Goal: Find specific page/section: Find specific page/section

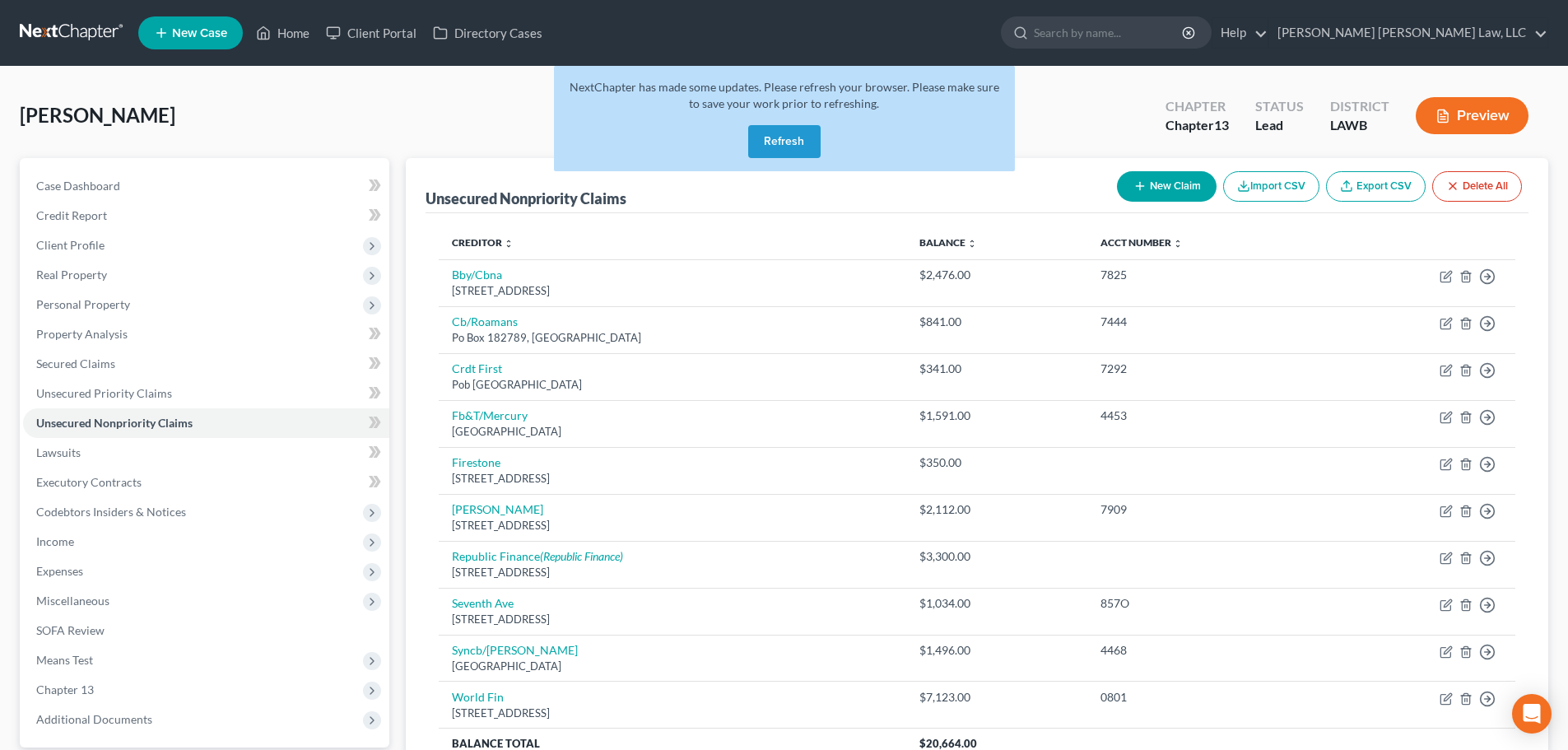
scroll to position [83, 0]
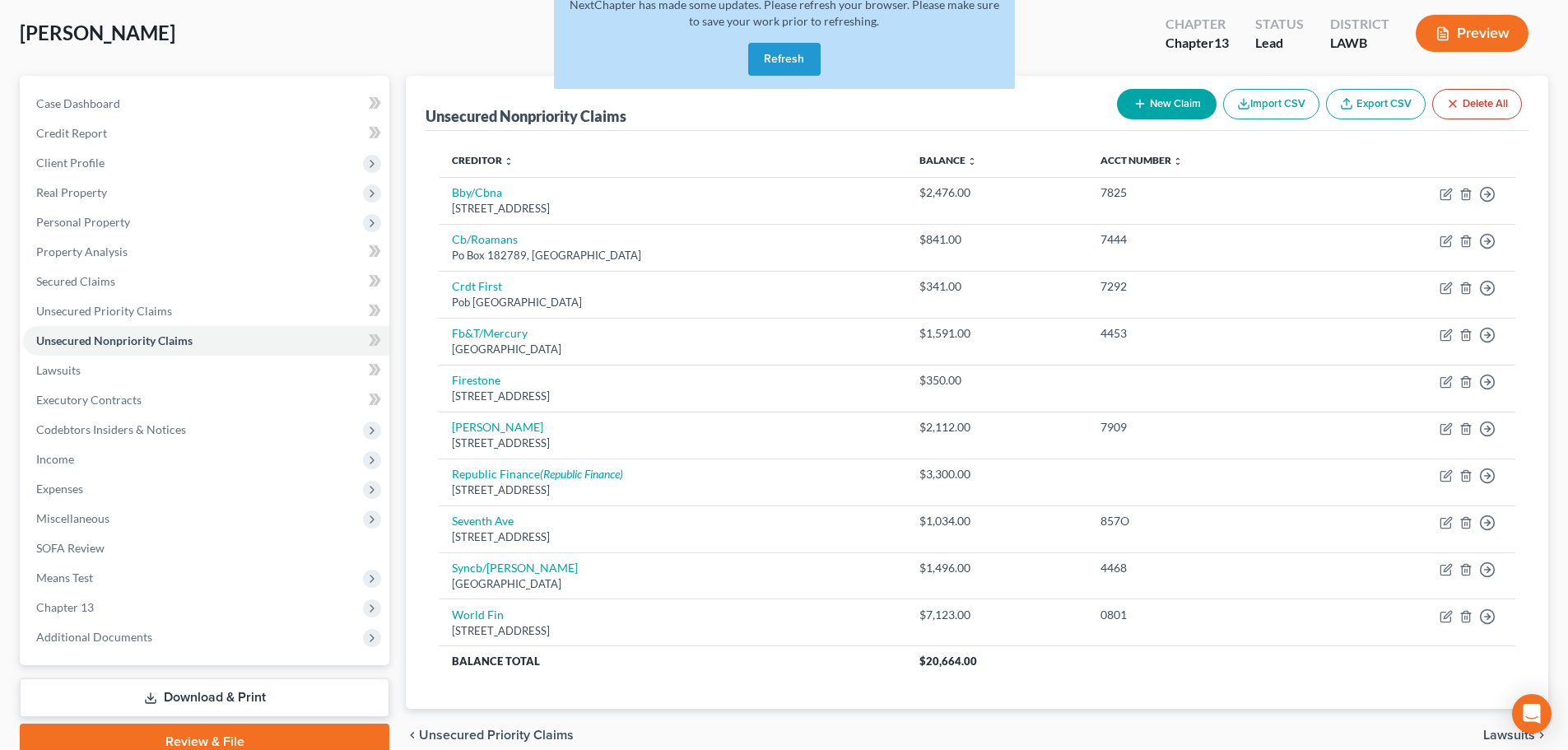
click at [805, 63] on button "Refresh" at bounding box center [785, 59] width 73 height 32
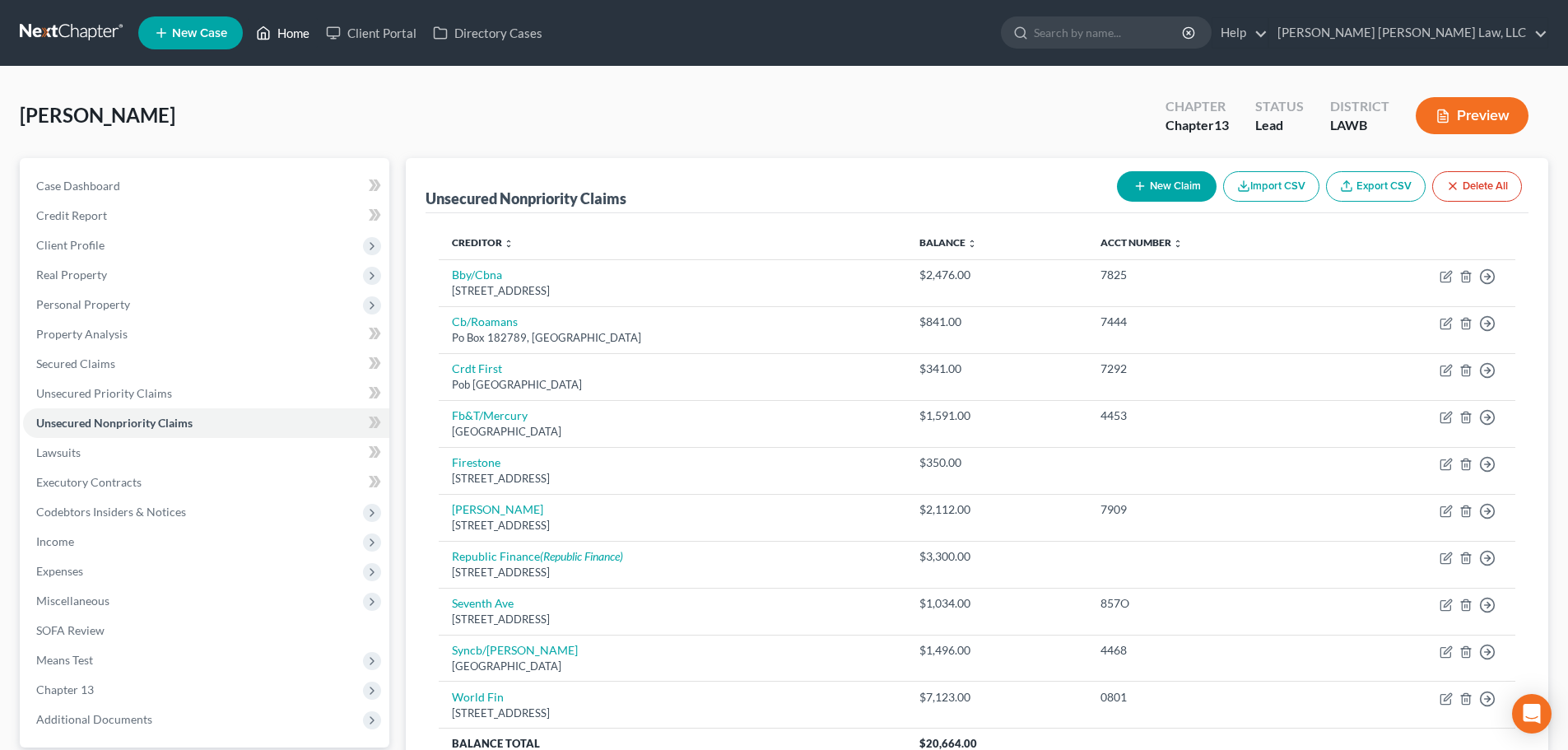
click at [283, 34] on link "Home" at bounding box center [282, 32] width 70 height 30
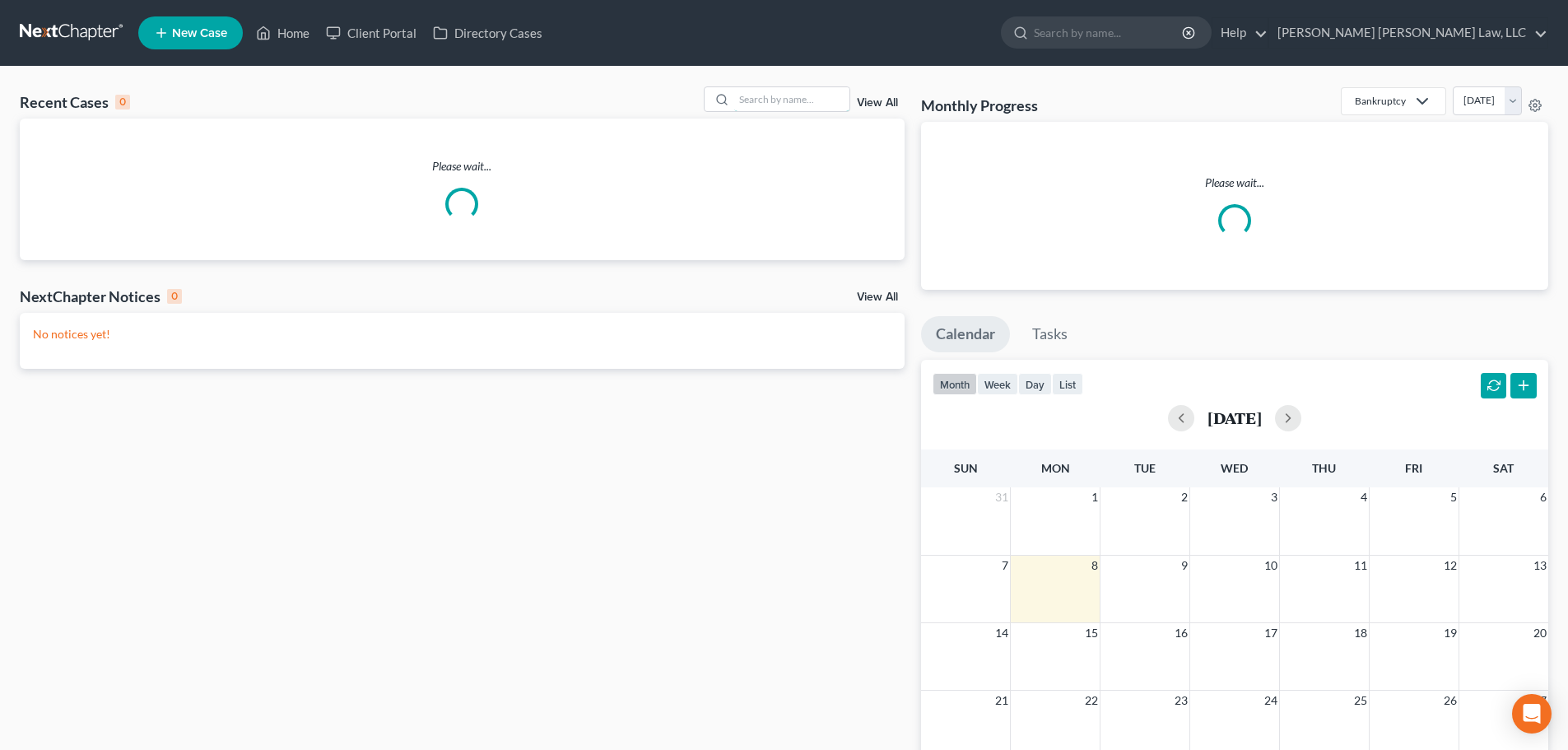
click at [780, 101] on input "search" at bounding box center [791, 99] width 115 height 24
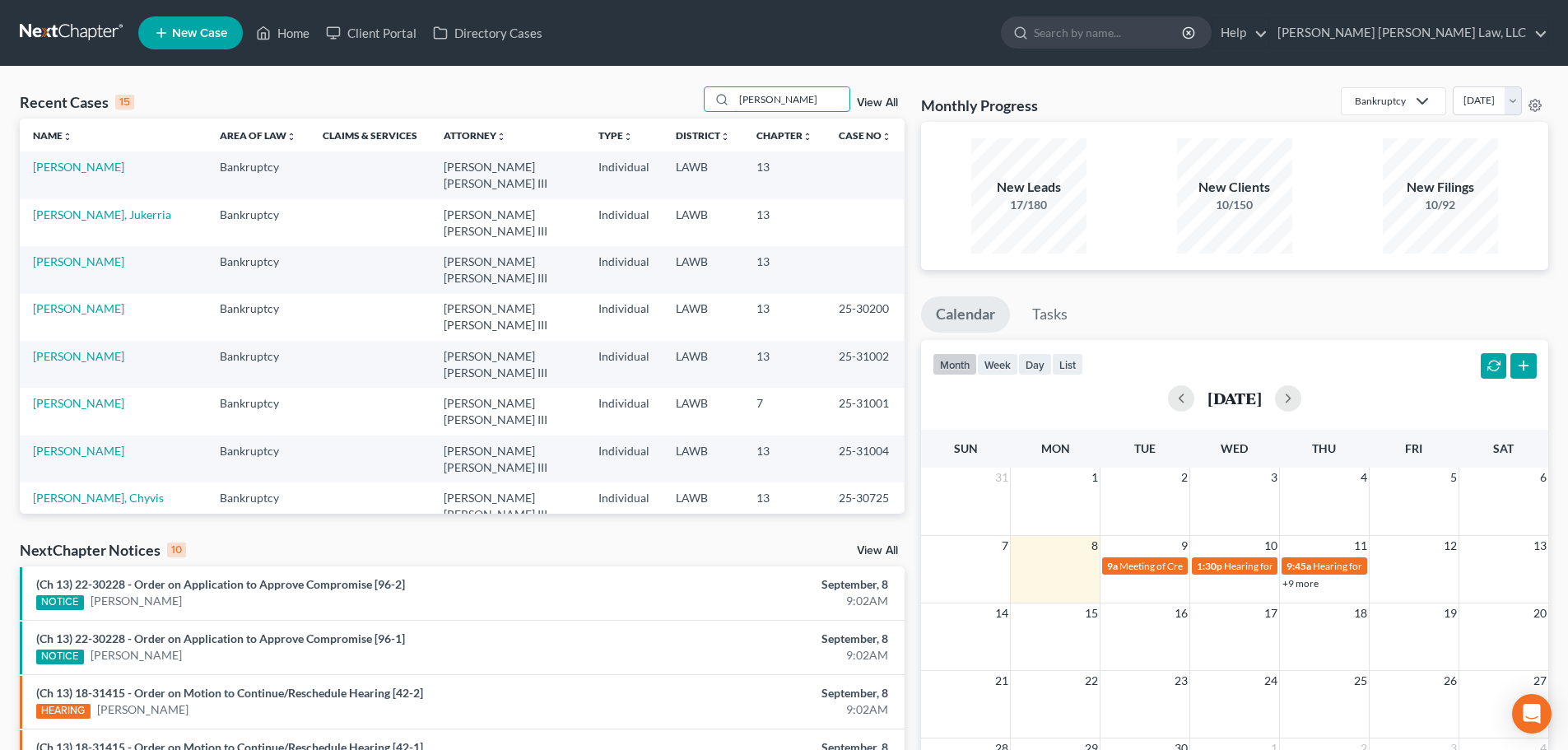
type input "fedison"
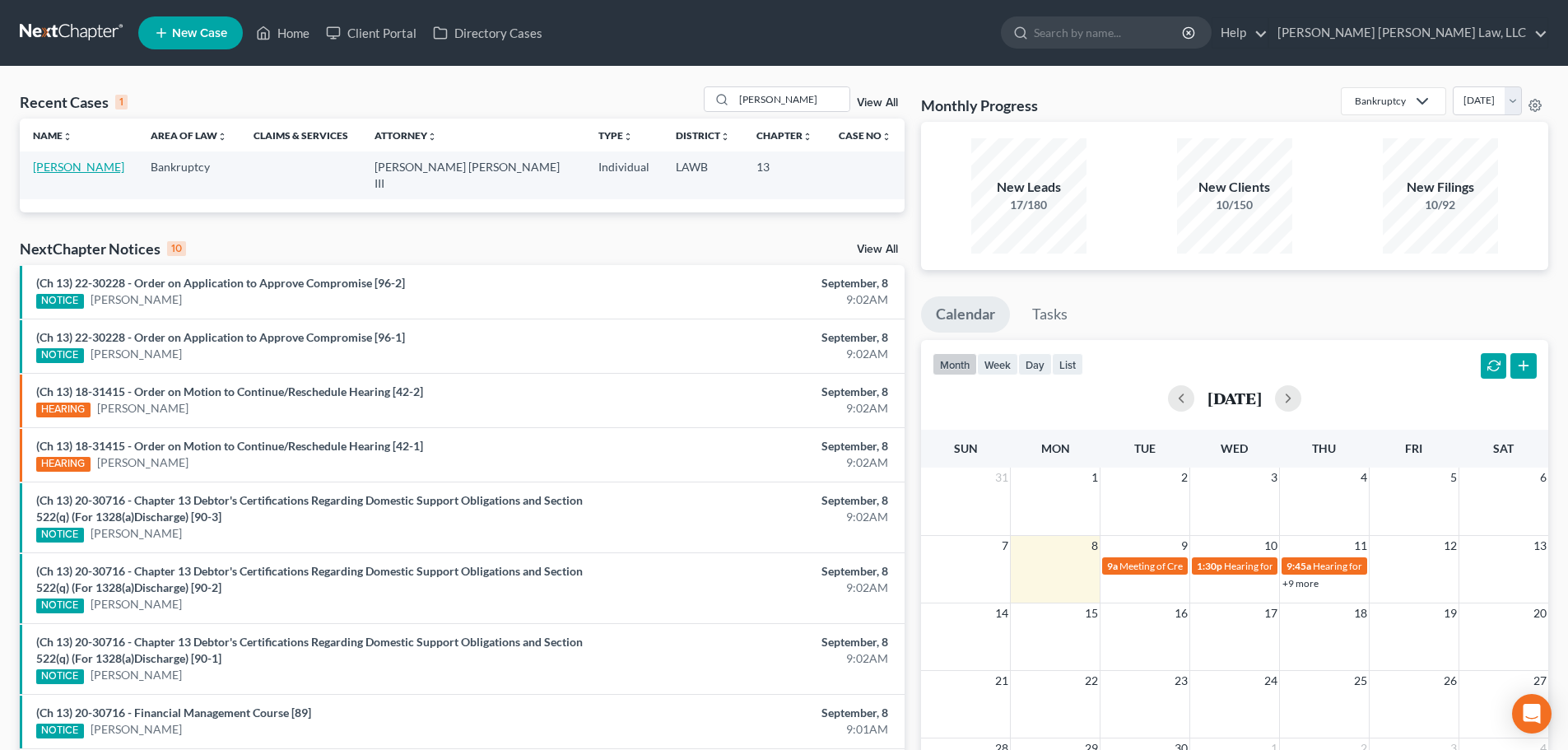
click at [94, 165] on link "Fedison, Frank" at bounding box center [78, 166] width 91 height 14
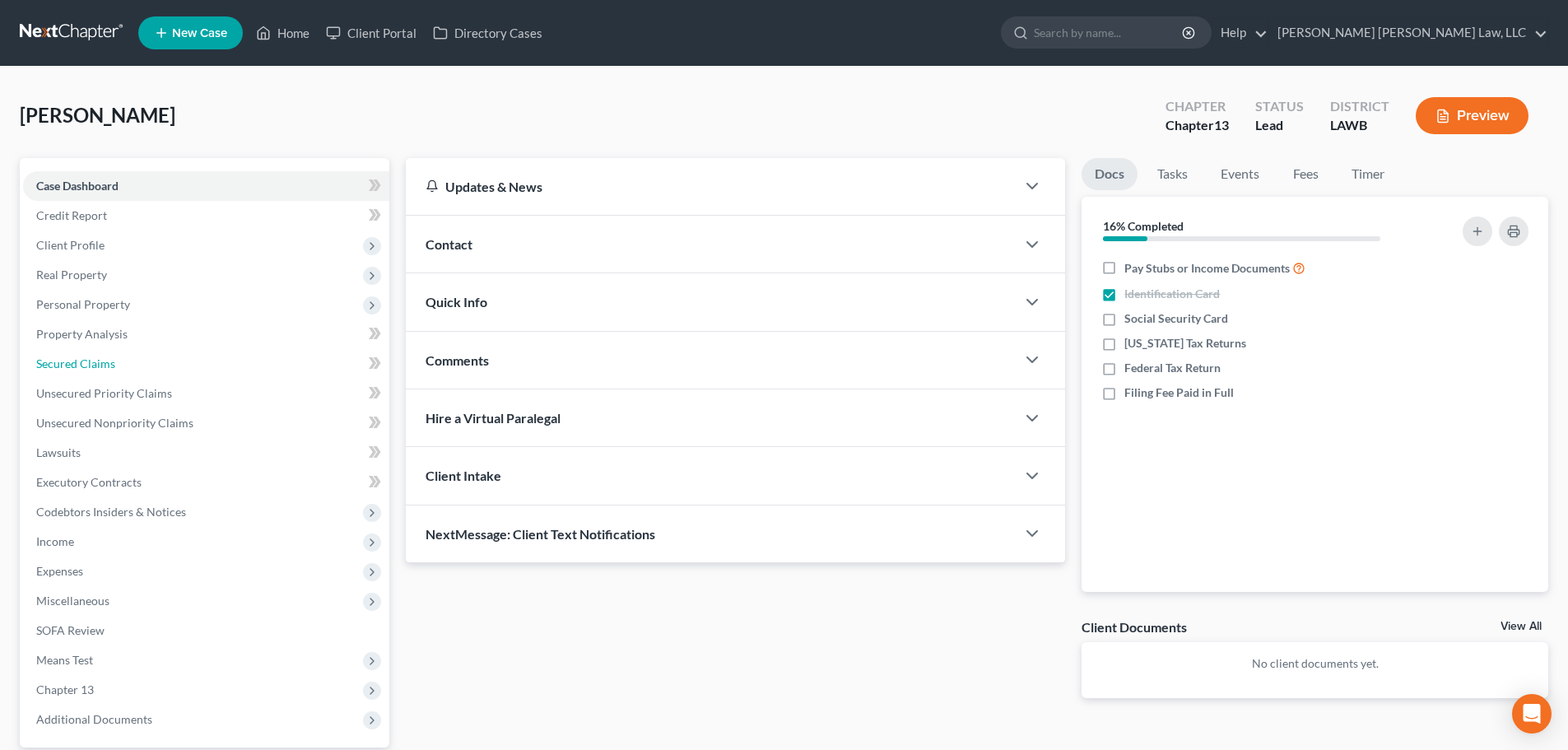
click at [132, 352] on link "Secured Claims" at bounding box center [206, 364] width 366 height 30
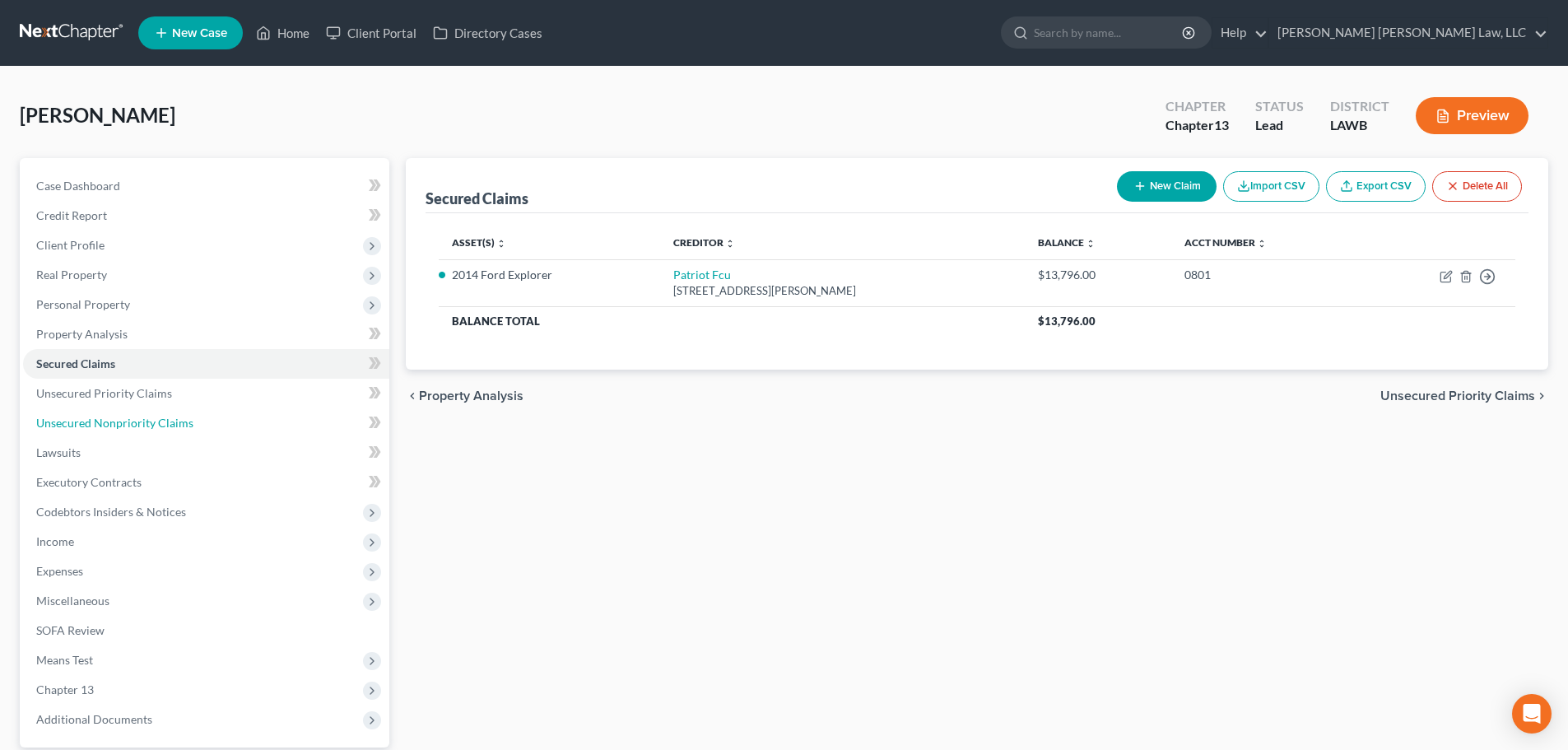
click at [164, 419] on span "Unsecured Nonpriority Claims" at bounding box center [115, 423] width 157 height 14
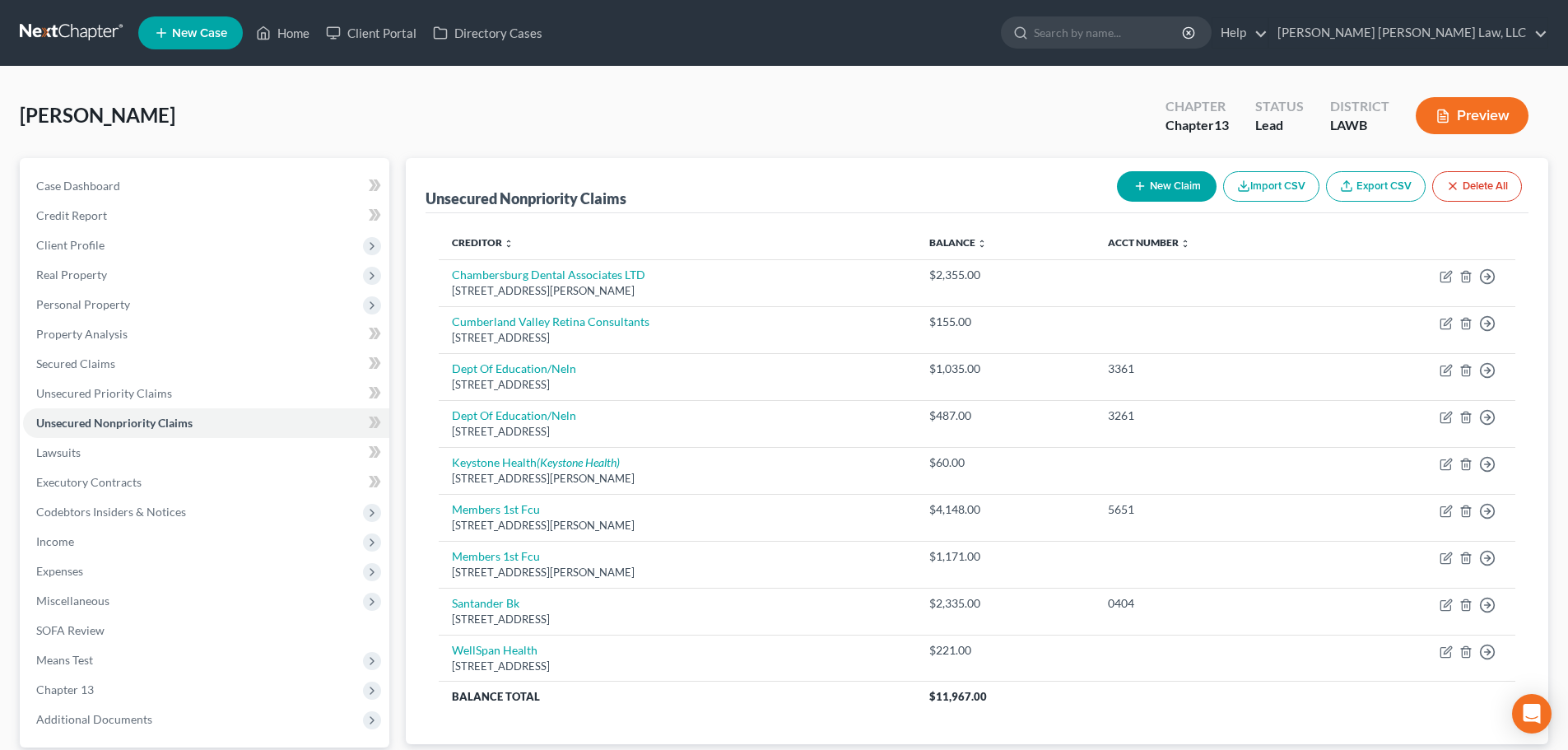
click at [156, 305] on span "Personal Property" at bounding box center [206, 305] width 366 height 30
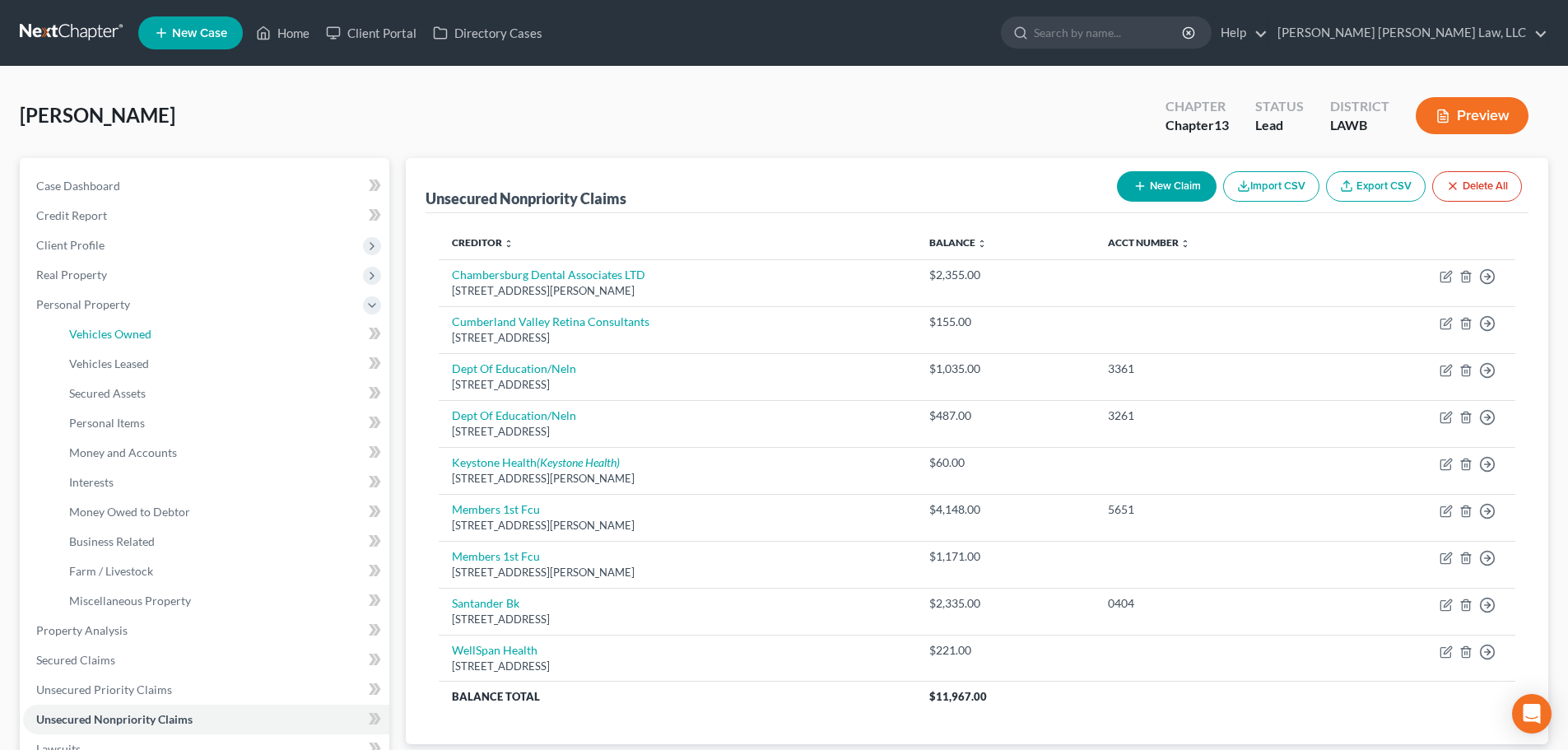
click at [149, 330] on span "Vehicles Owned" at bounding box center [110, 334] width 83 height 14
